Goal: Information Seeking & Learning: Understand process/instructions

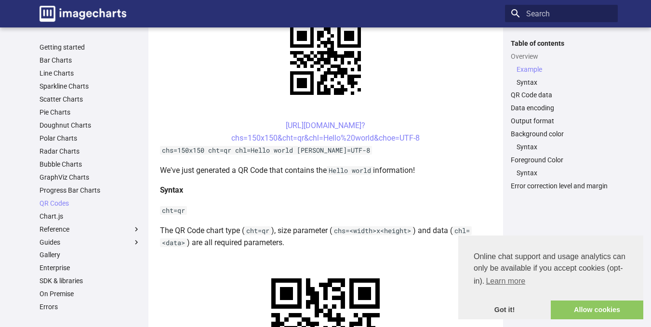
scroll to position [242, 0]
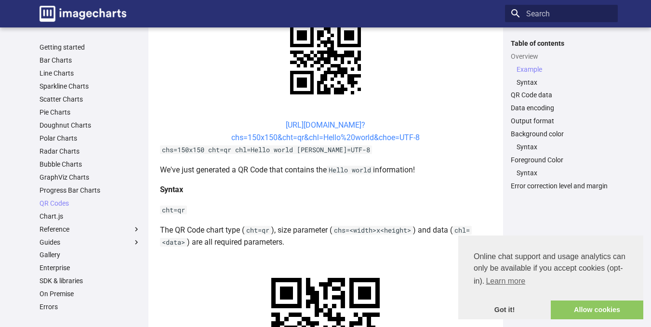
click at [314, 128] on link "[URL][DOMAIN_NAME]? chs=150x150&cht=qr&chl=Hello%20world&choe=UTF-8" at bounding box center [325, 132] width 189 height 22
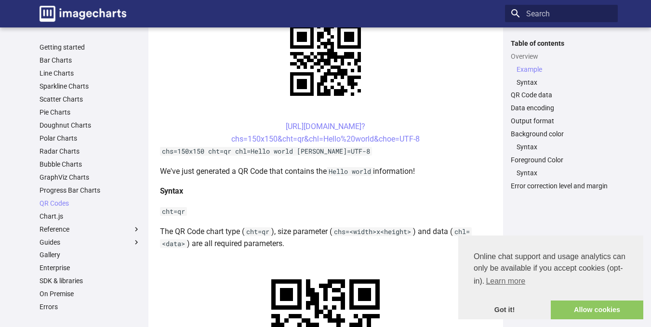
scroll to position [241, 0]
drag, startPoint x: 269, startPoint y: 125, endPoint x: 422, endPoint y: 142, distance: 154.8
click at [422, 142] on center "[URL][DOMAIN_NAME]? chs=150x150&cht=qr&chl=Hello%20world&choe=UTF-8" at bounding box center [326, 132] width 332 height 25
copy link "[URL][DOMAIN_NAME]? chs=150x150&cht=qr&chl=Hello%20world&choe=UTF-8"
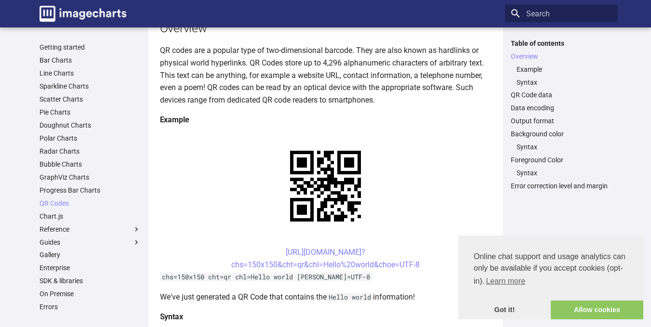
scroll to position [119, 0]
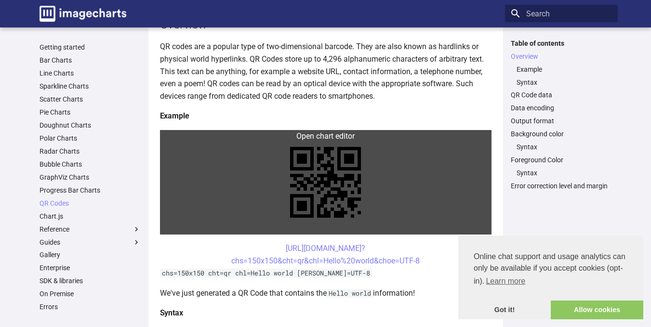
click at [356, 175] on link at bounding box center [326, 182] width 332 height 105
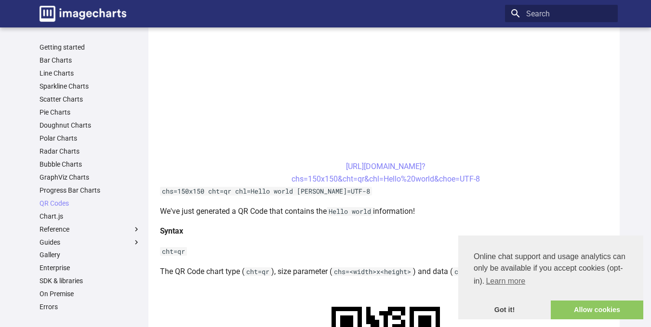
scroll to position [330, 0]
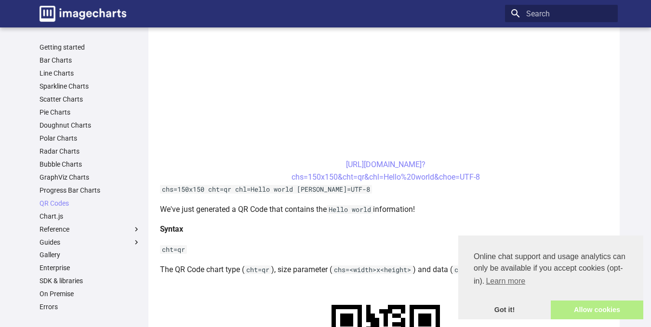
click at [586, 309] on link "Allow cookies" at bounding box center [597, 310] width 93 height 19
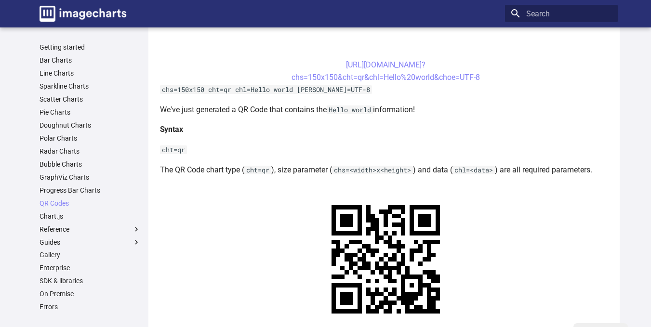
scroll to position [431, 0]
drag, startPoint x: 327, startPoint y: 63, endPoint x: 490, endPoint y: 81, distance: 164.0
click at [490, 81] on center "[URL][DOMAIN_NAME]? chs=150x150&cht=qr&chl=Hello%20world&choe=UTF-8" at bounding box center [386, 70] width 452 height 25
copy link "[URL][DOMAIN_NAME]? chs=150x150&cht=qr&chl=Hello%20world&choe=UTF-8"
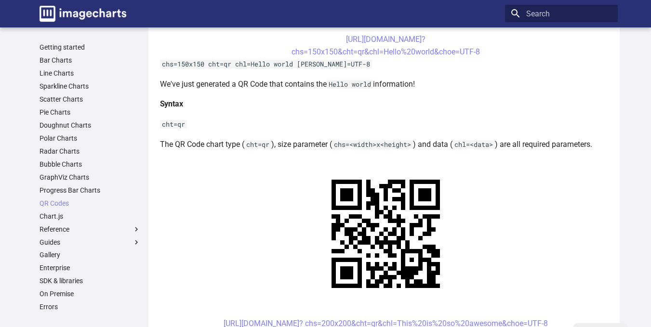
scroll to position [456, 0]
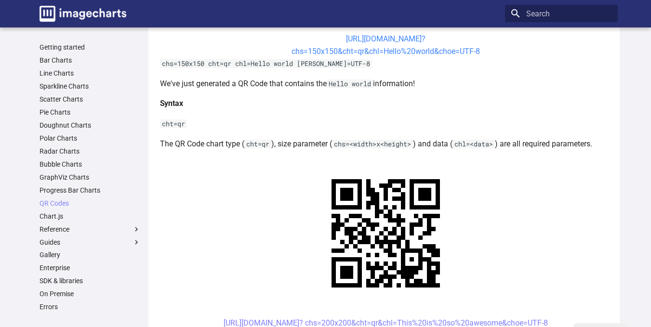
drag, startPoint x: 482, startPoint y: 50, endPoint x: 384, endPoint y: 55, distance: 98.5
click at [384, 55] on center "[URL][DOMAIN_NAME]? chs=150x150&cht=qr&chl=Hello%20world&choe=UTF-8" at bounding box center [386, 45] width 452 height 25
copy link "Hello%20world&choe=UTF-8"
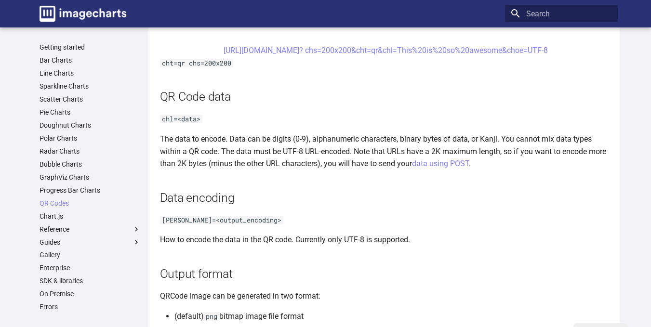
scroll to position [730, 0]
drag, startPoint x: 569, startPoint y: 46, endPoint x: 540, endPoint y: 47, distance: 28.9
click at [540, 47] on center "[URL][DOMAIN_NAME]? chs=200x200&cht=qr&chl=This%20is%20so%20awesome&choe=UTF-8" at bounding box center [386, 50] width 452 height 13
copy link "=UTF-8"
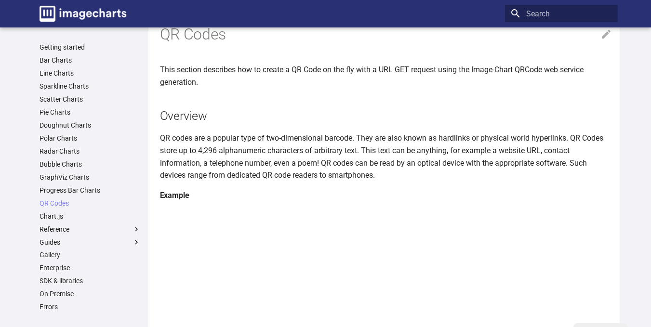
scroll to position [0, 0]
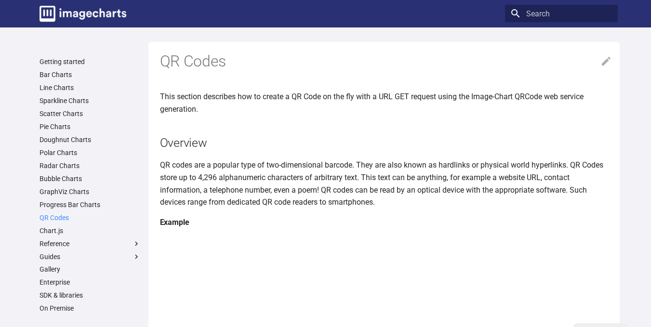
click at [68, 215] on link "QR Codes" at bounding box center [90, 218] width 101 height 9
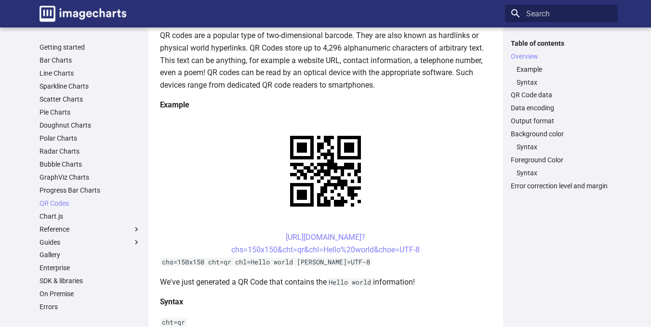
scroll to position [132, 0]
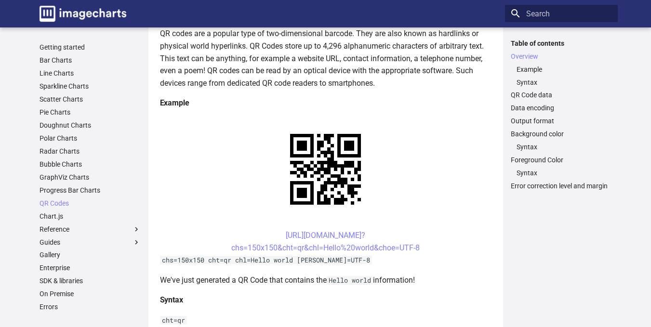
click at [412, 182] on link at bounding box center [326, 169] width 332 height 105
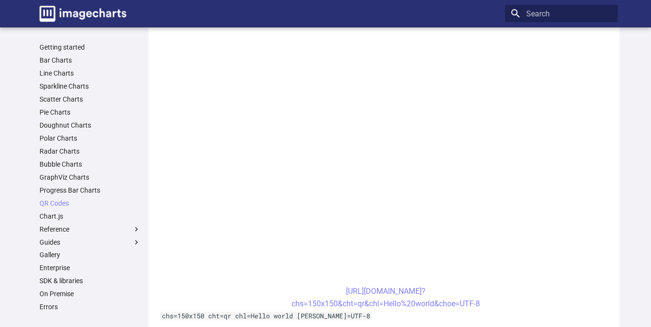
scroll to position [204, 0]
drag, startPoint x: 486, startPoint y: 304, endPoint x: 384, endPoint y: 304, distance: 101.7
click at [384, 304] on center "[URL][DOMAIN_NAME]? chs=150x150&cht=qr&chl=Hello%20world&choe=UTF-8" at bounding box center [386, 297] width 452 height 25
copy link "Hello%20world&choe=UTF-8"
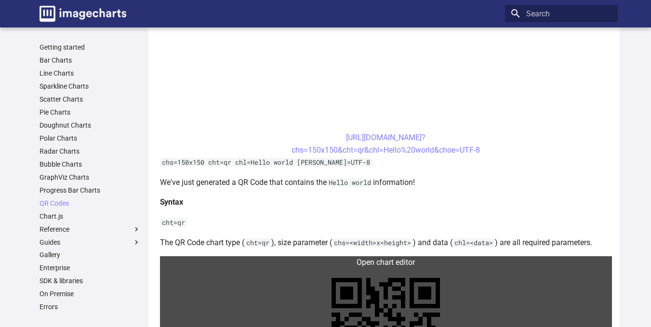
scroll to position [357, 0]
